Goal: Information Seeking & Learning: Understand process/instructions

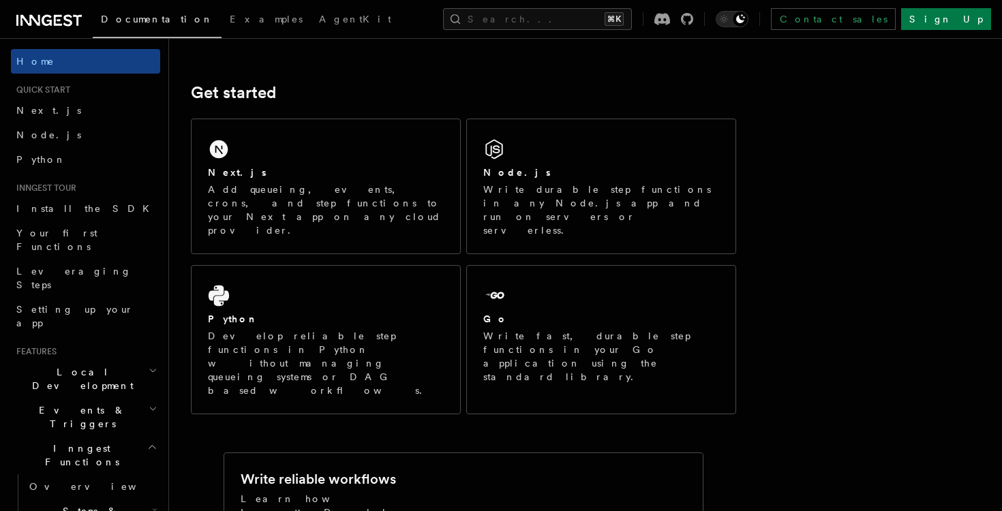
scroll to position [196, 0]
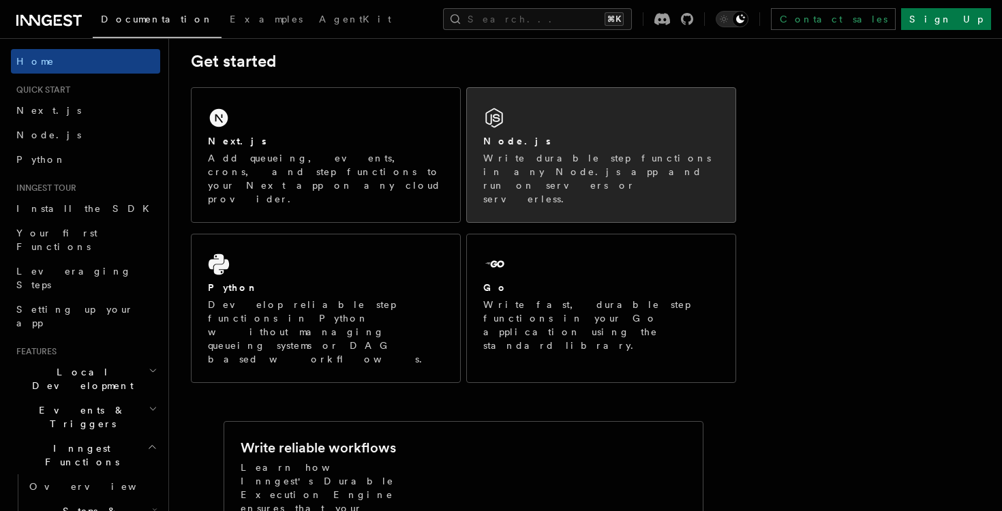
click at [655, 93] on div "Node.js Write durable step functions in any Node.js app and run on servers or s…" at bounding box center [601, 155] width 269 height 134
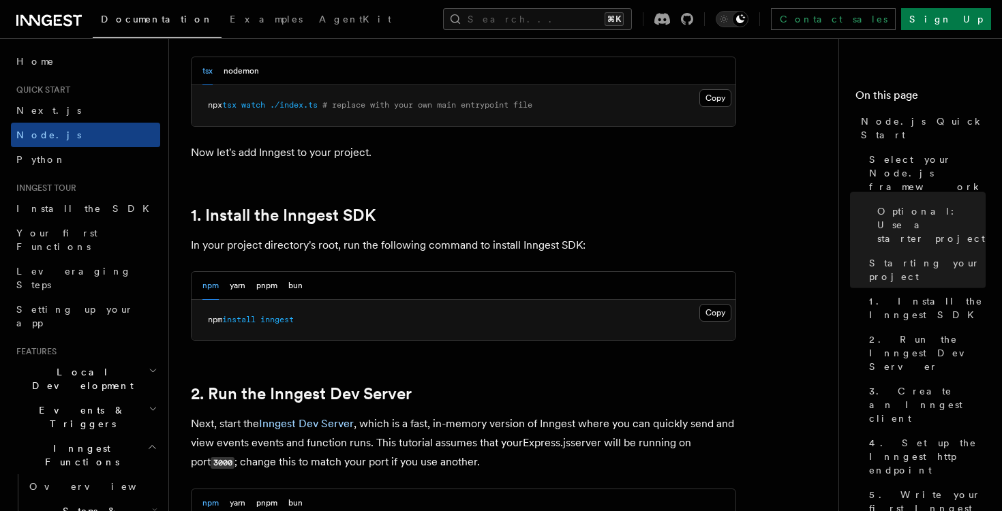
scroll to position [755, 0]
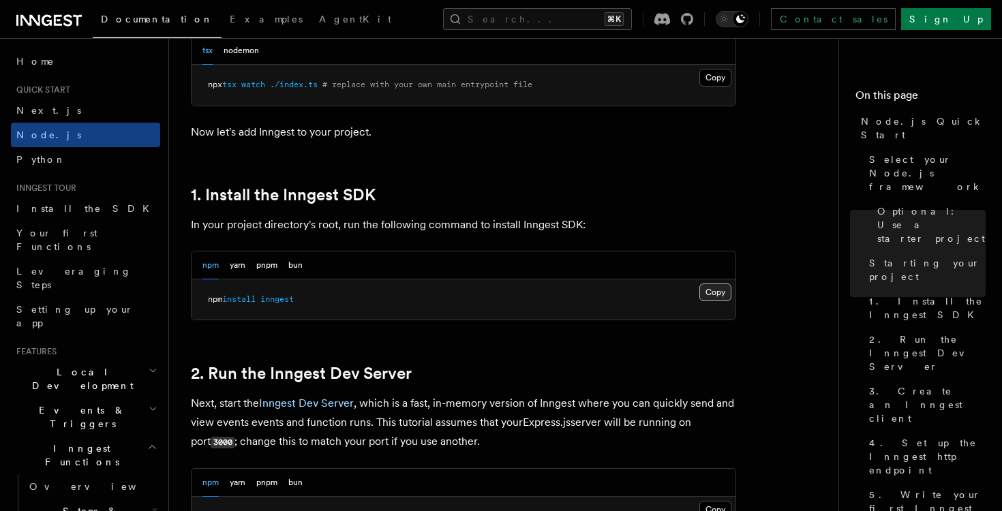
click at [712, 292] on button "Copy Copied" at bounding box center [715, 293] width 32 height 18
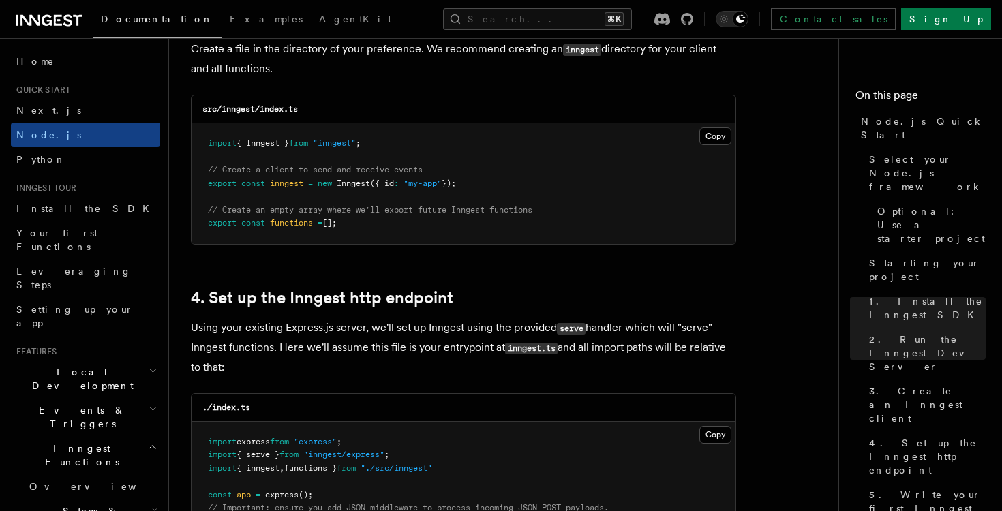
scroll to position [1819, 0]
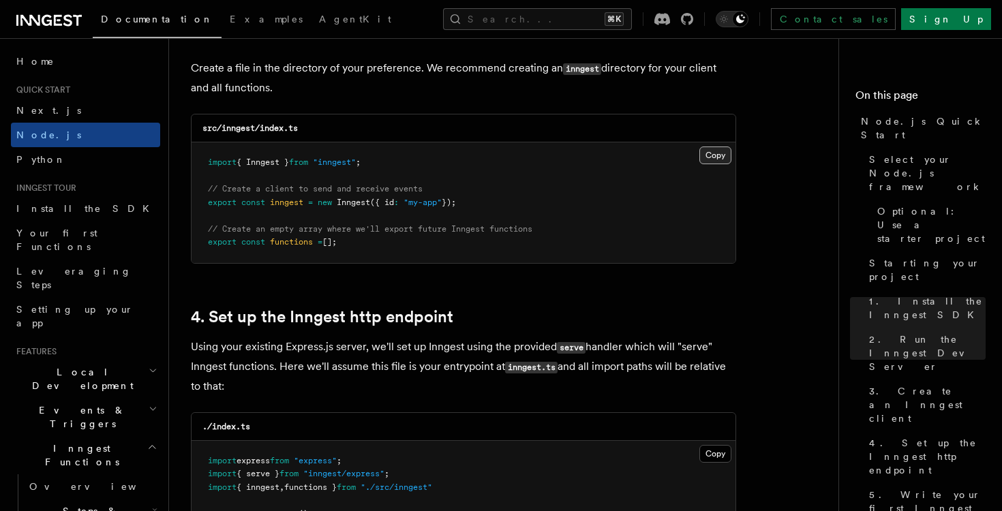
click at [715, 156] on button "Copy Copied" at bounding box center [715, 156] width 32 height 18
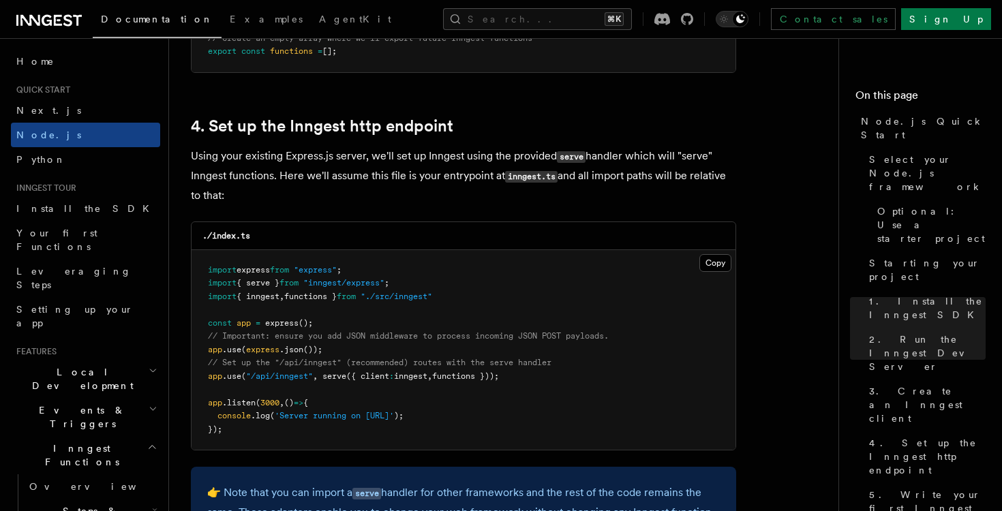
scroll to position [2013, 0]
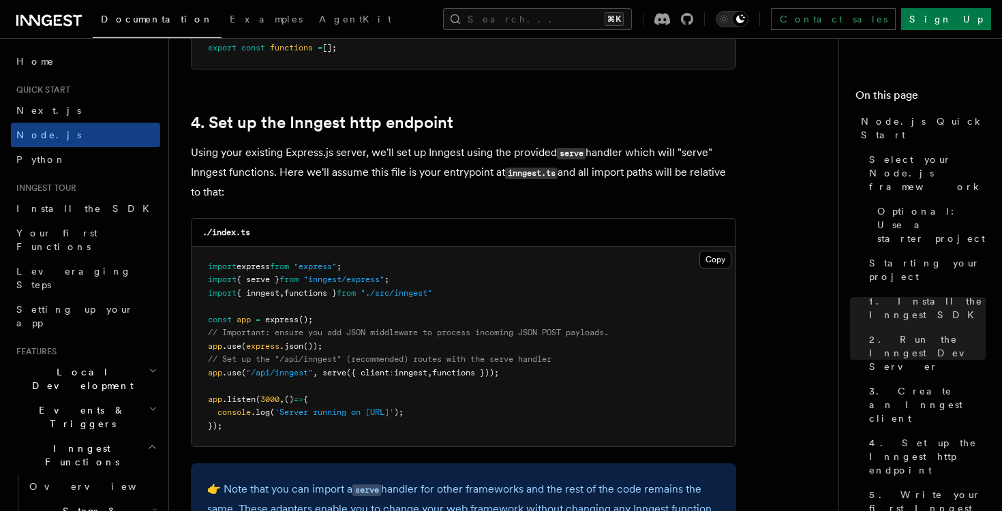
drag, startPoint x: 523, startPoint y: 378, endPoint x: 186, endPoint y: 375, distance: 336.7
copy span "app .use ( "/api/inngest" , serve ({ client : inngest , functions }));"
click at [438, 258] on pre "import express from "express" ; import { serve } from "inngest/express" ; impor…" at bounding box center [464, 347] width 544 height 200
drag, startPoint x: 408, startPoint y: 284, endPoint x: 188, endPoint y: 286, distance: 219.5
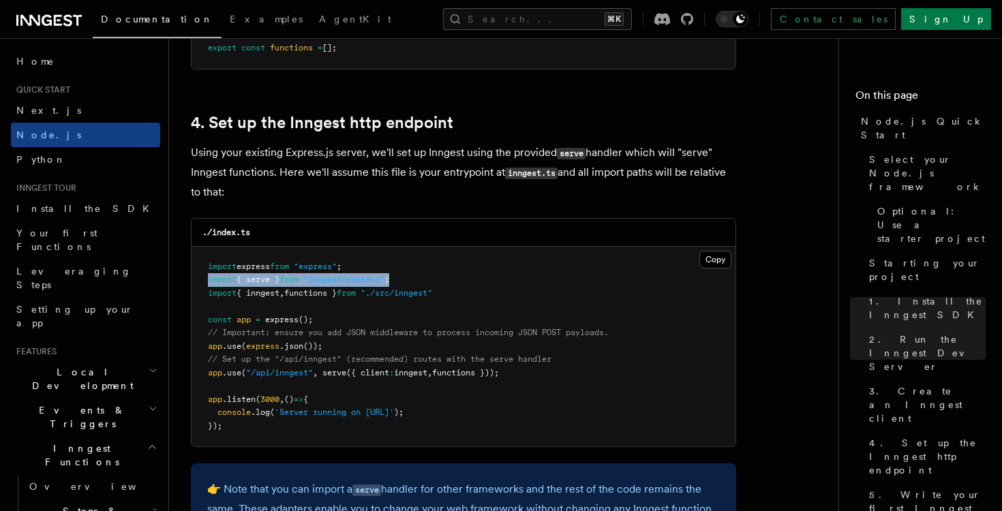
copy span "import { serve } from "inngest/express" ;"
